Goal: Find specific page/section: Find specific page/section

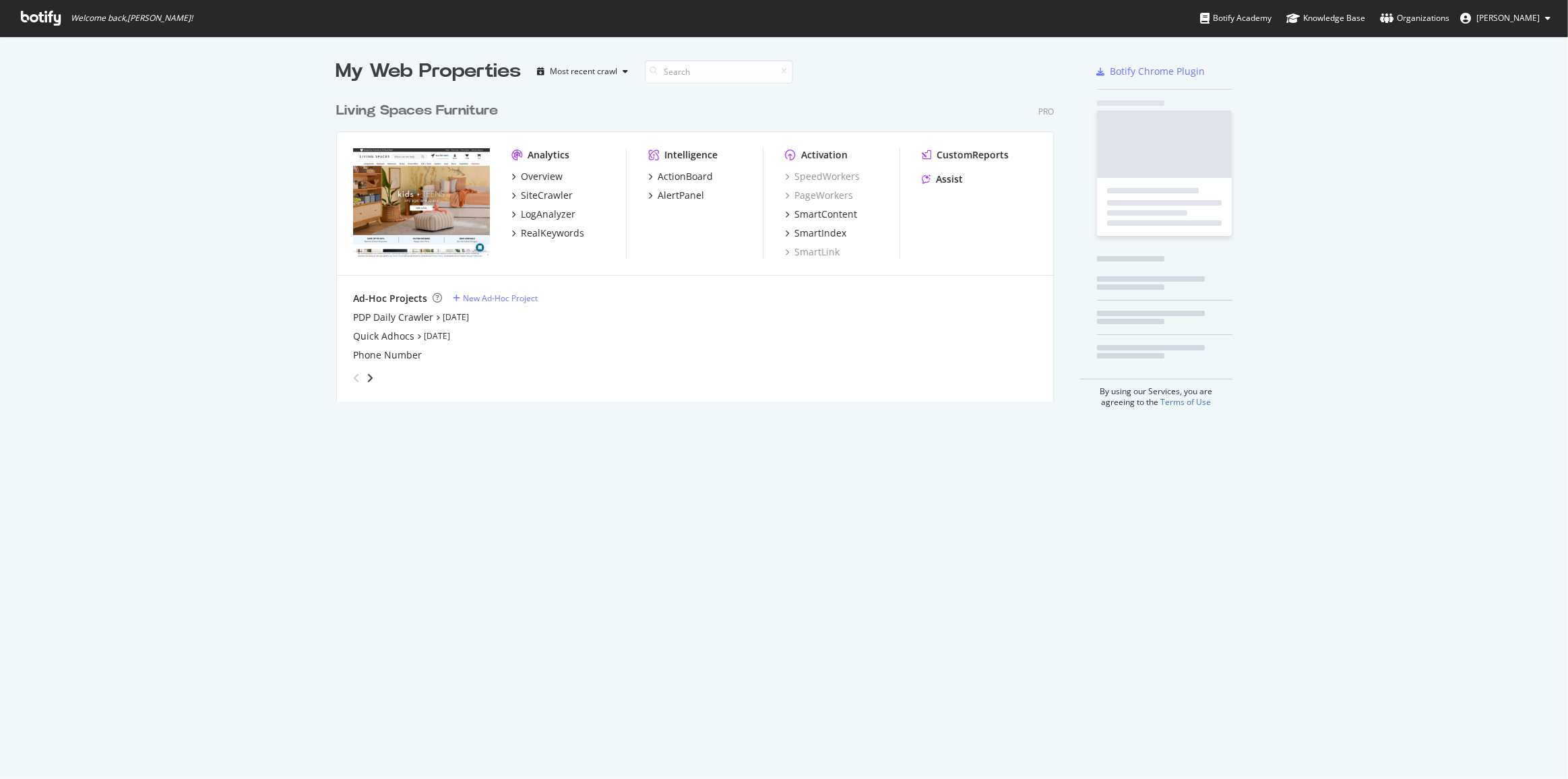
scroll to position [769, 1549]
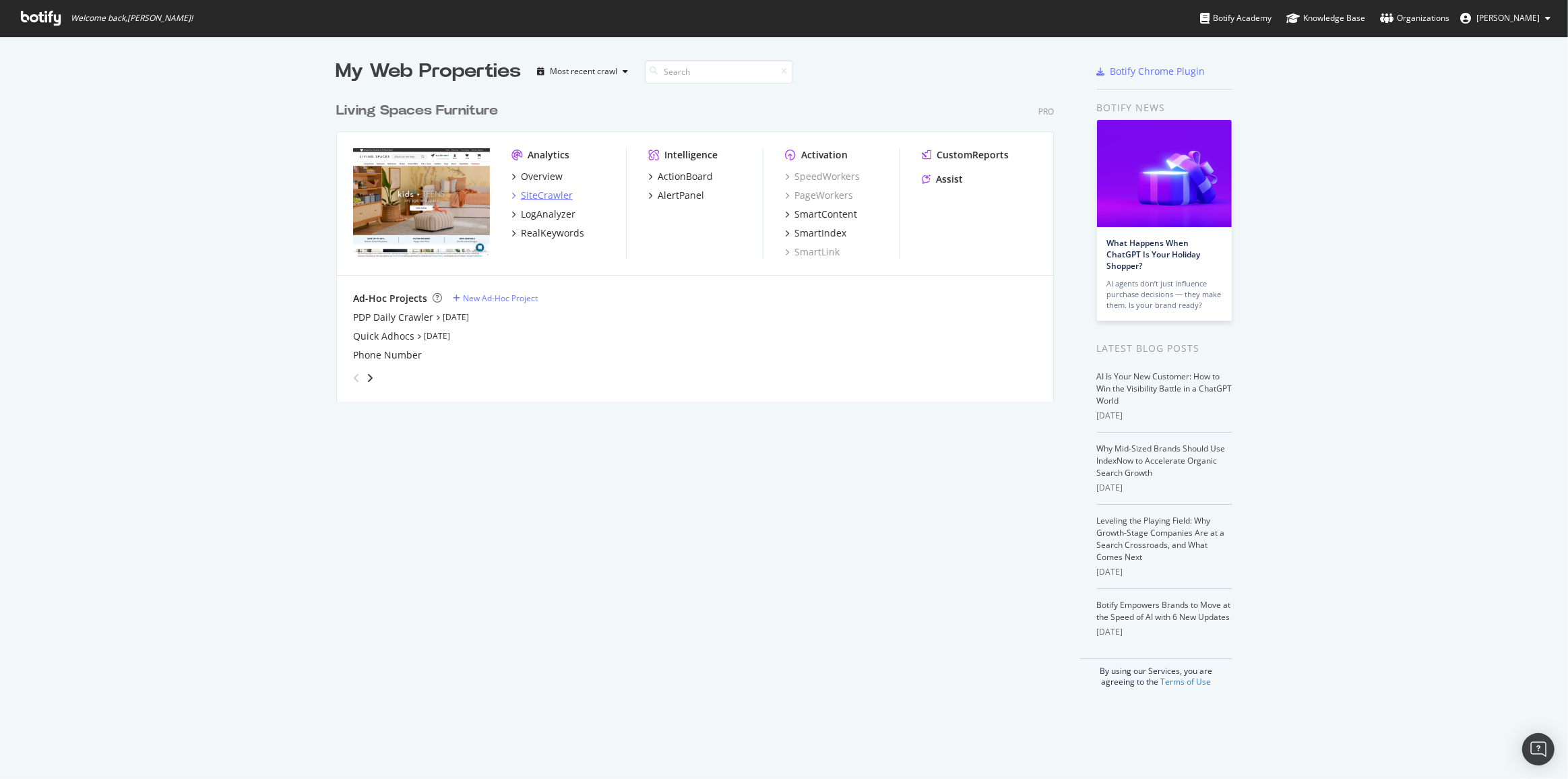
click at [544, 196] on div "SiteCrawler" at bounding box center [547, 195] width 52 height 13
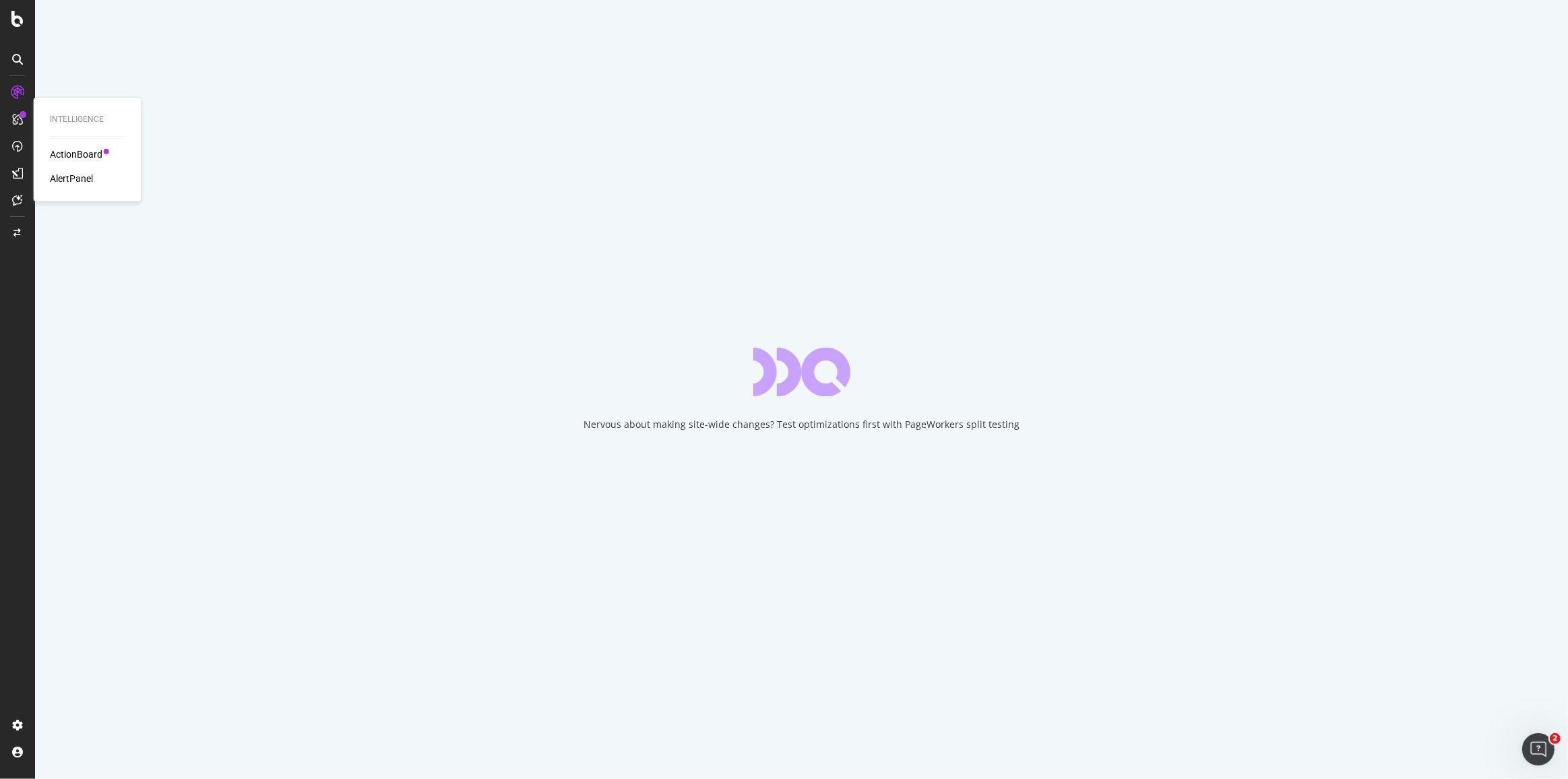
click at [76, 148] on div "ActionBoard" at bounding box center [76, 154] width 53 height 13
